Goal: Task Accomplishment & Management: Use online tool/utility

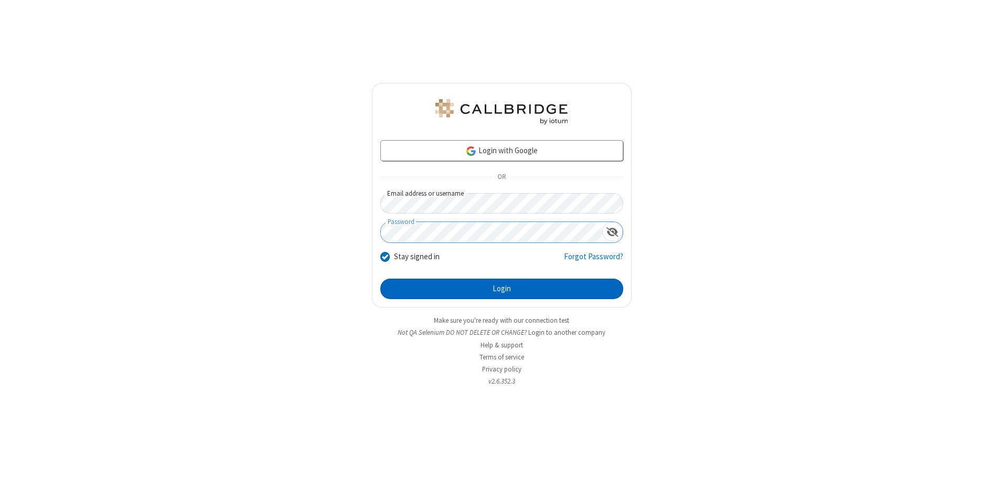
click at [502, 289] on button "Login" at bounding box center [501, 289] width 243 height 21
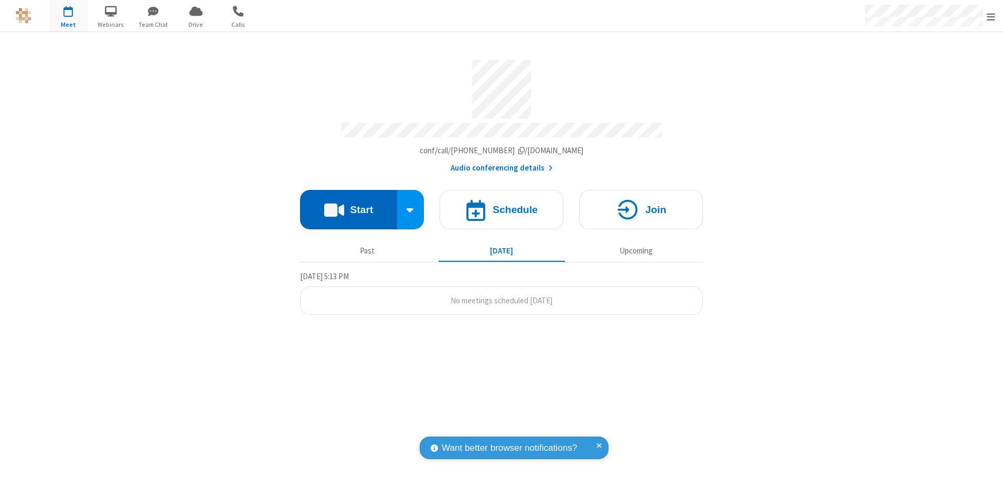
click at [348, 206] on button "Start" at bounding box center [348, 209] width 97 height 39
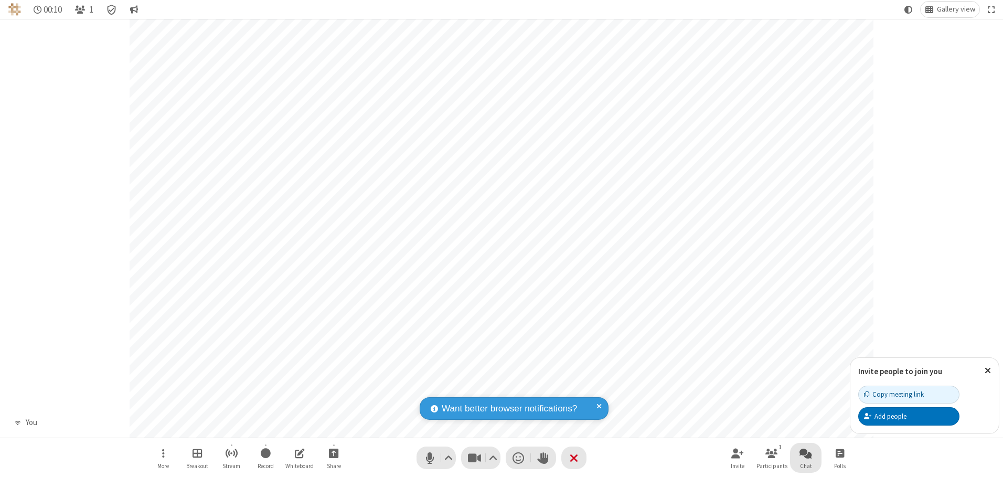
click at [806, 453] on span "Open chat" at bounding box center [806, 453] width 13 height 13
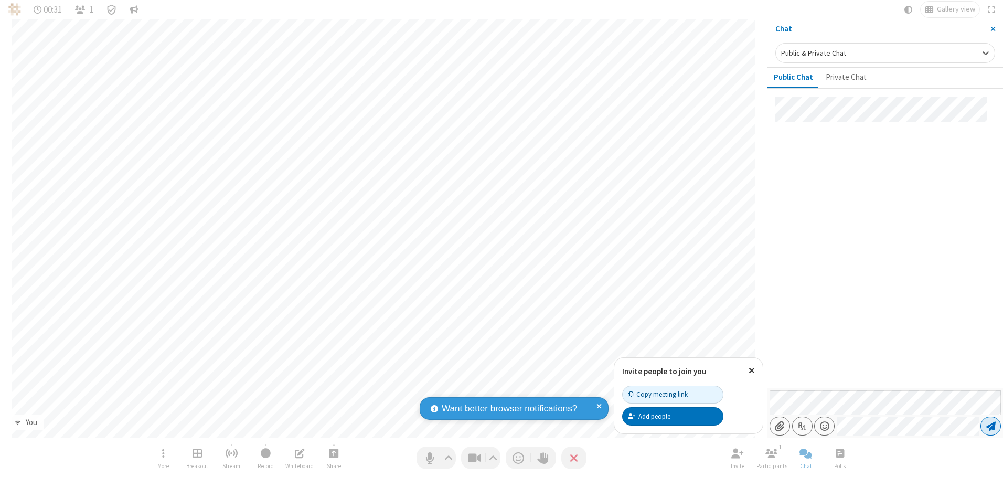
click at [991, 426] on span "Send message" at bounding box center [991, 426] width 9 height 10
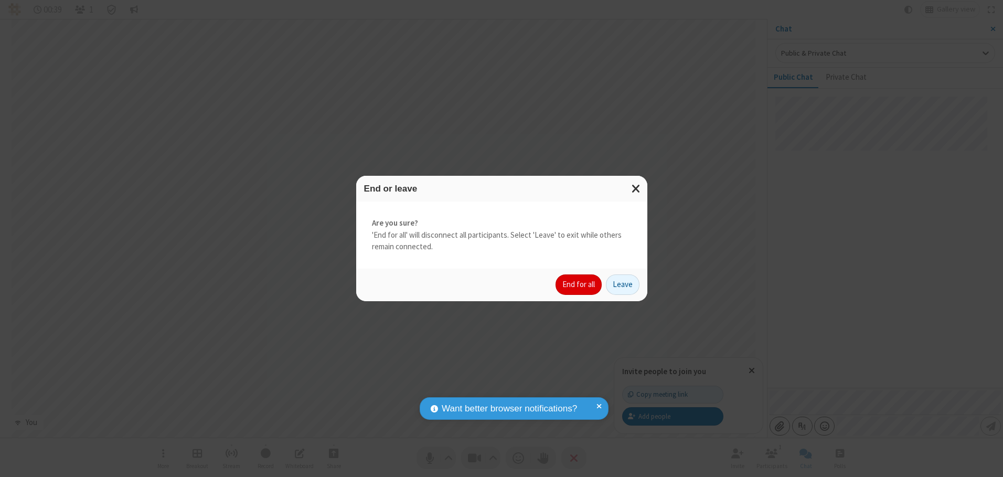
click at [579, 284] on button "End for all" at bounding box center [579, 284] width 46 height 21
